Goal: Navigation & Orientation: Find specific page/section

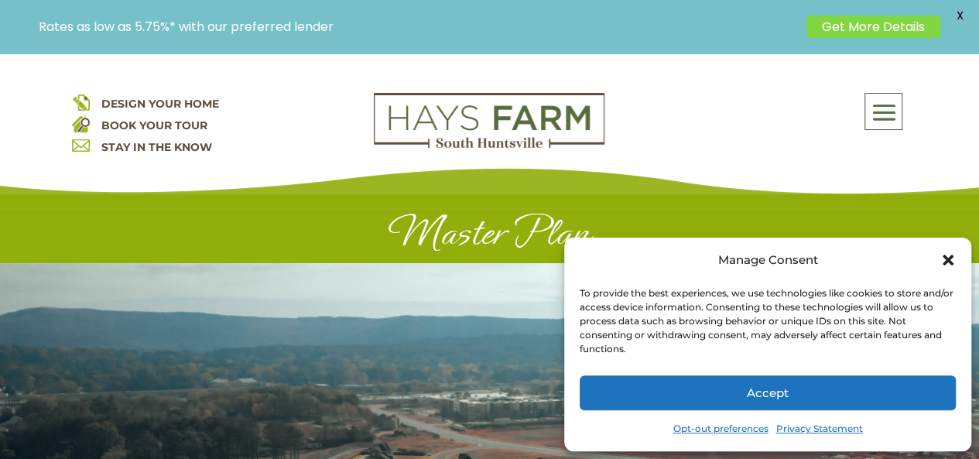
scroll to position [24, 0]
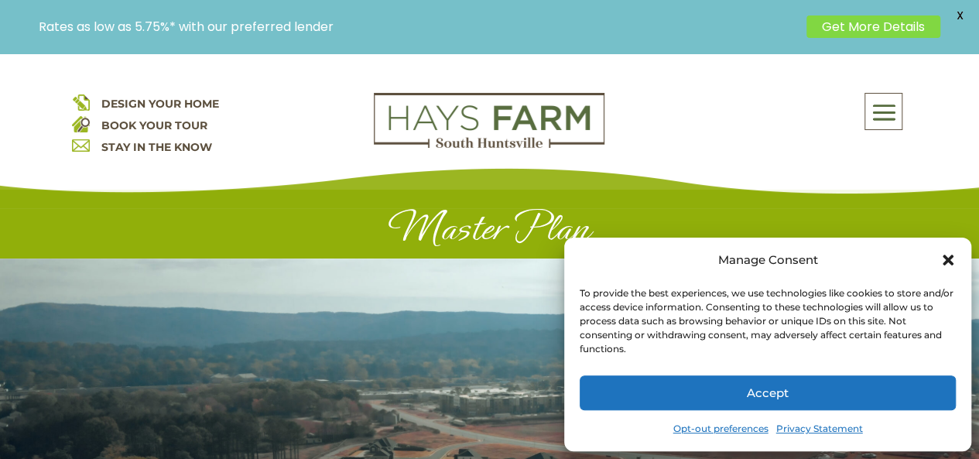
click at [741, 427] on link "Opt-out preferences" at bounding box center [721, 429] width 95 height 22
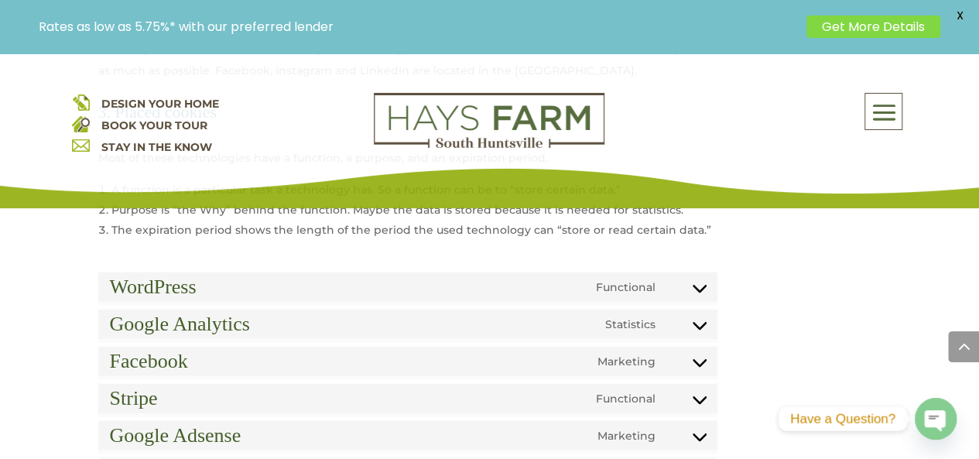
scroll to position [1500, 0]
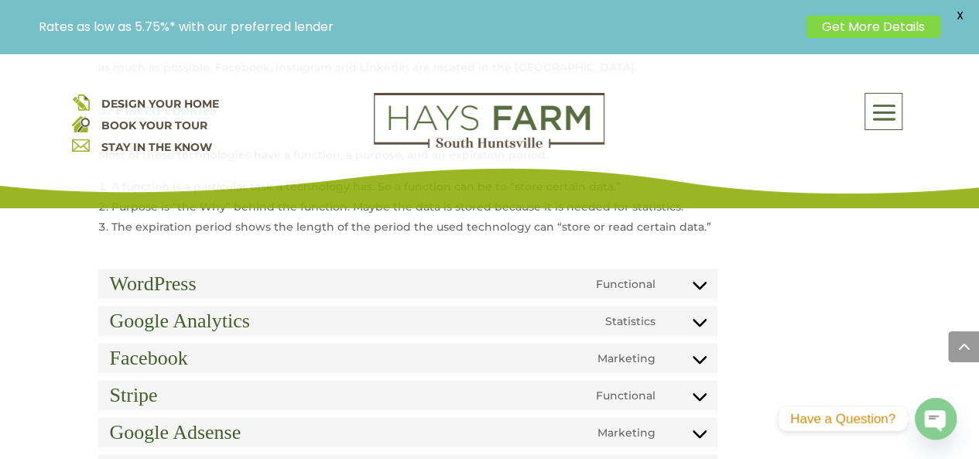
click at [694, 273] on div "WordPress Functional Consent to service wordpress" at bounding box center [408, 284] width 604 height 22
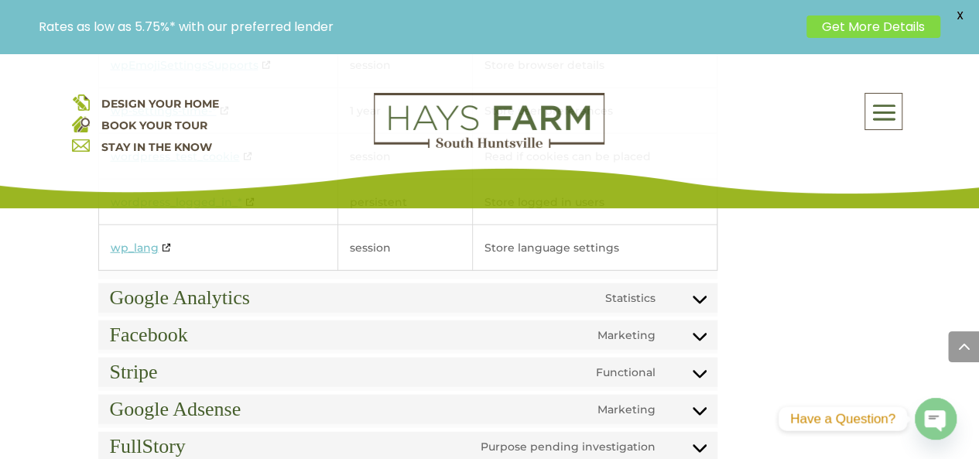
scroll to position [1922, 0]
click at [698, 286] on div "Google Analytics Statistics Consent to service google-analytics" at bounding box center [408, 297] width 604 height 22
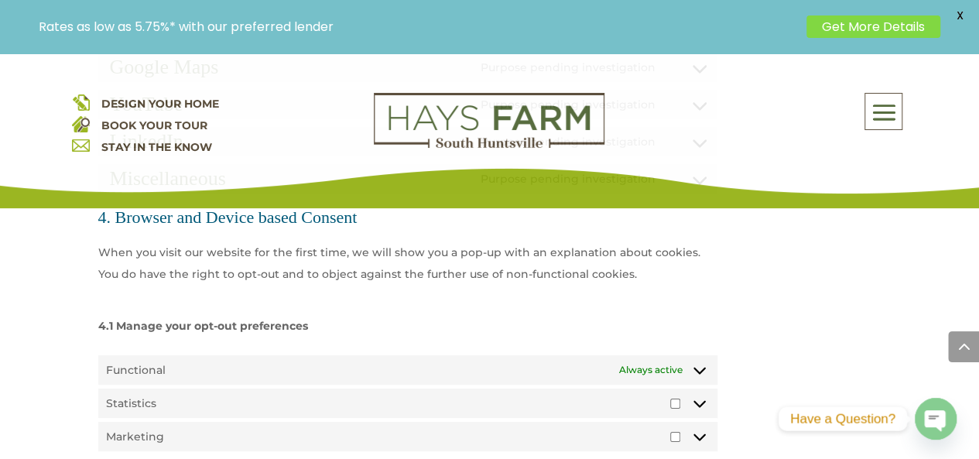
scroll to position [2670, 0]
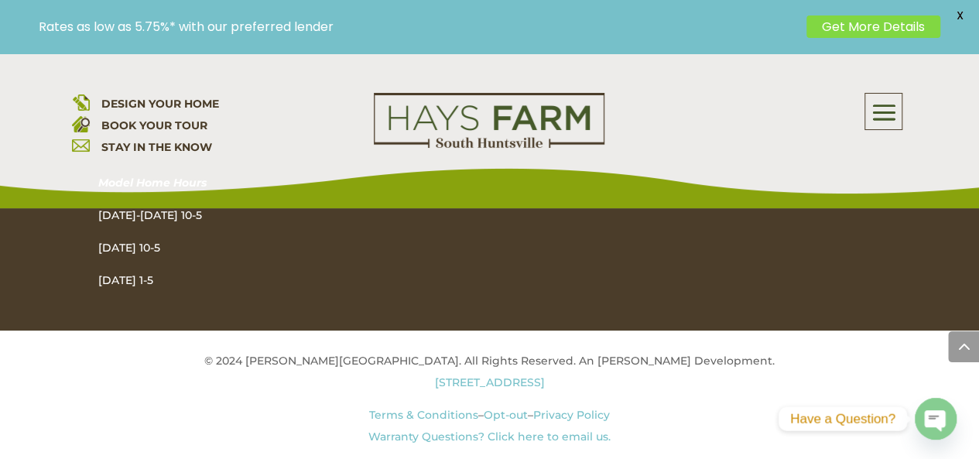
scroll to position [3778, 0]
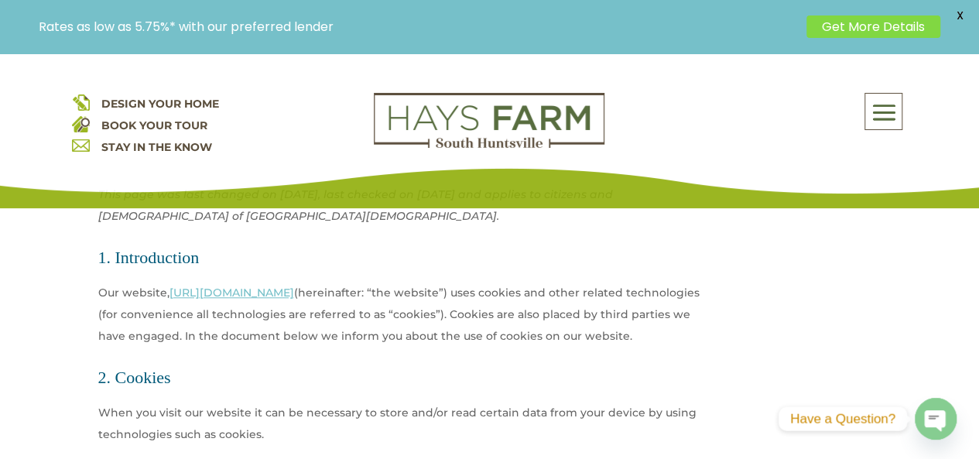
scroll to position [0, 0]
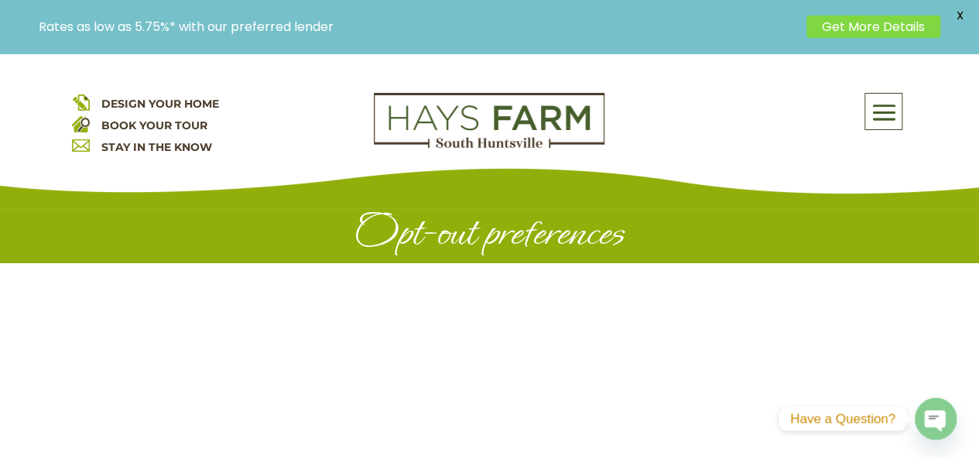
click at [125, 101] on span "DESIGN YOUR HOME" at bounding box center [160, 104] width 118 height 14
